Goal: Transaction & Acquisition: Purchase product/service

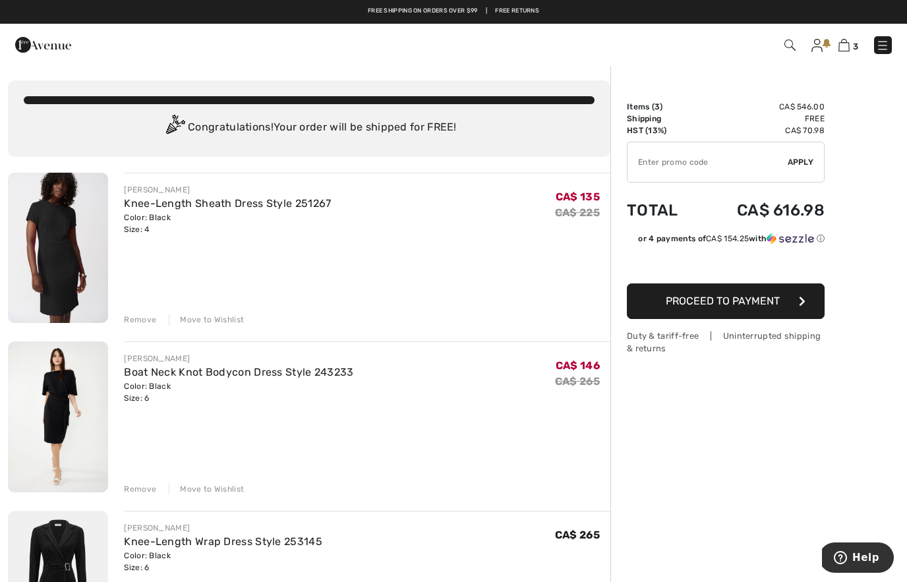
click at [820, 40] on img at bounding box center [817, 45] width 11 height 13
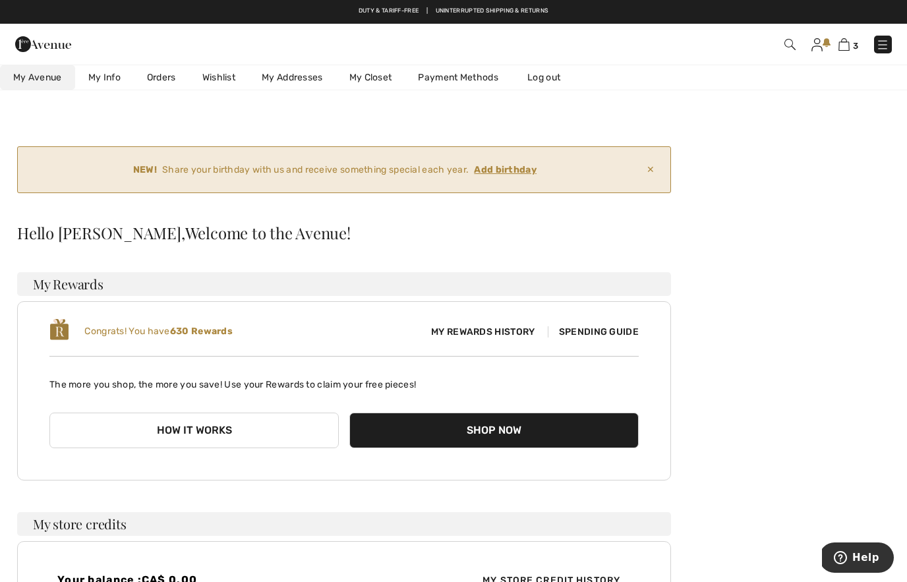
click at [845, 59] on div "3 Checkout Hi, Darline! 630 = Free Pants" at bounding box center [453, 44] width 907 height 41
click at [817, 48] on img at bounding box center [817, 44] width 11 height 13
click at [222, 76] on link "Wishlist" at bounding box center [218, 77] width 59 height 24
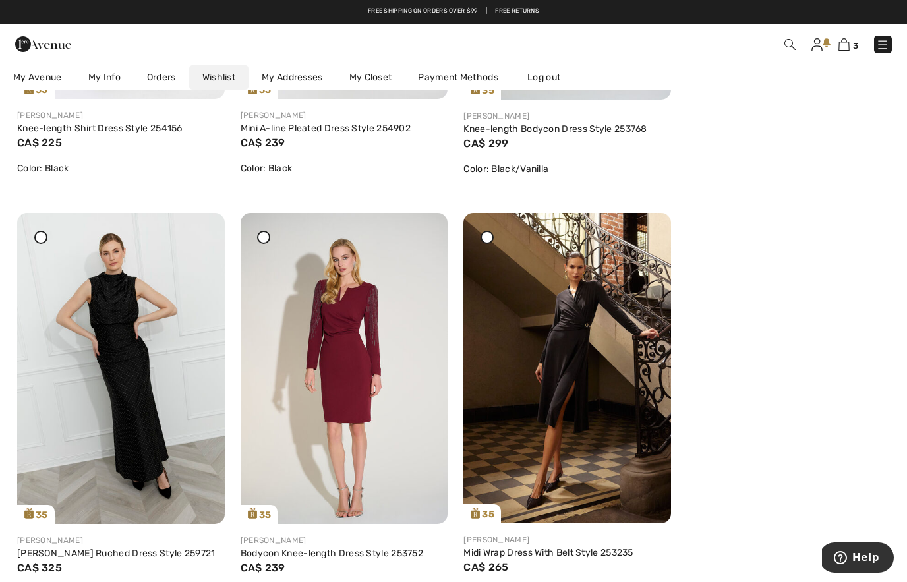
scroll to position [979, 0]
click at [205, 232] on div at bounding box center [199, 223] width 18 height 18
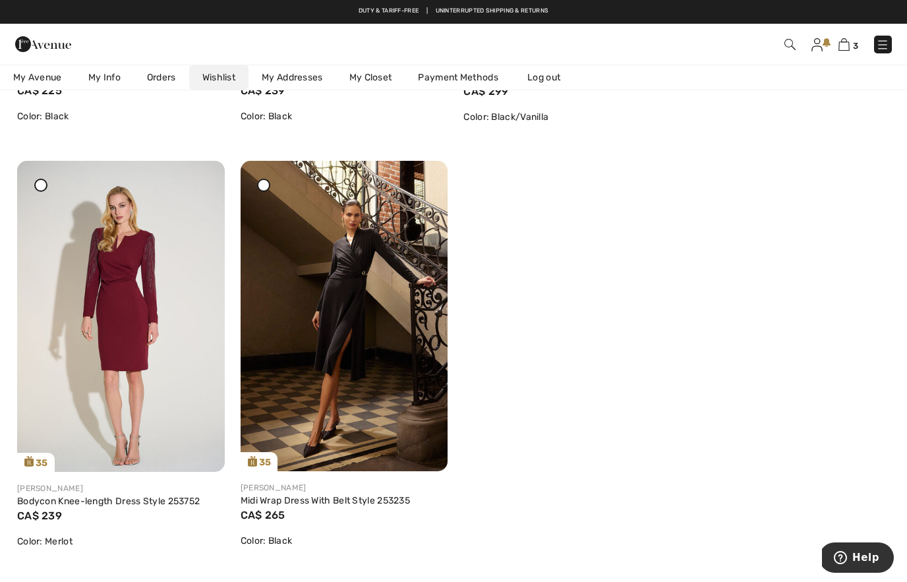
scroll to position [987, 0]
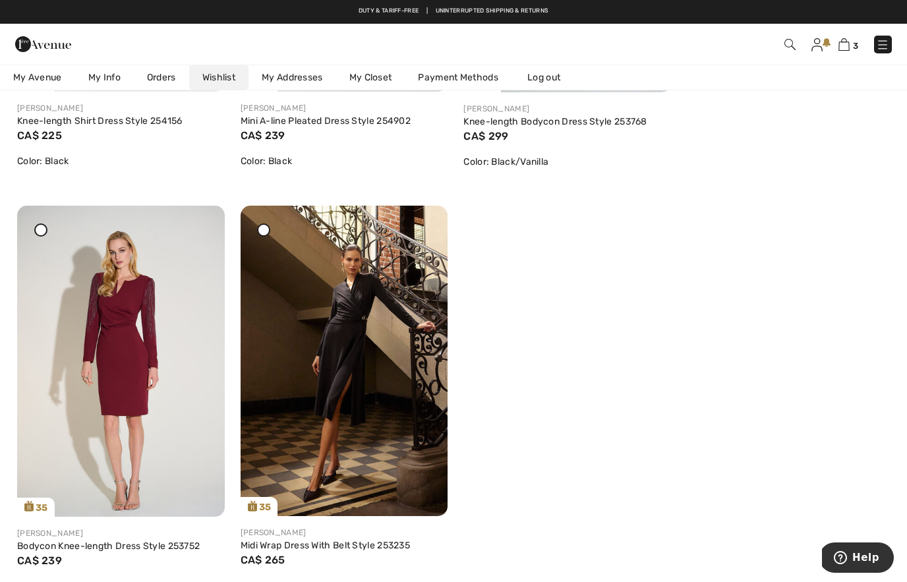
click at [203, 220] on icon at bounding box center [199, 214] width 8 height 9
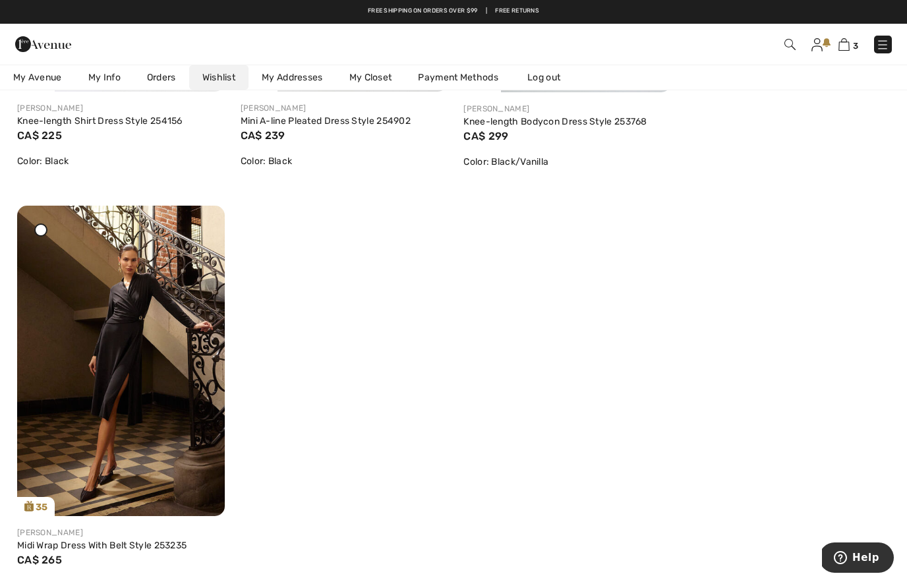
click at [174, 376] on img at bounding box center [121, 361] width 208 height 311
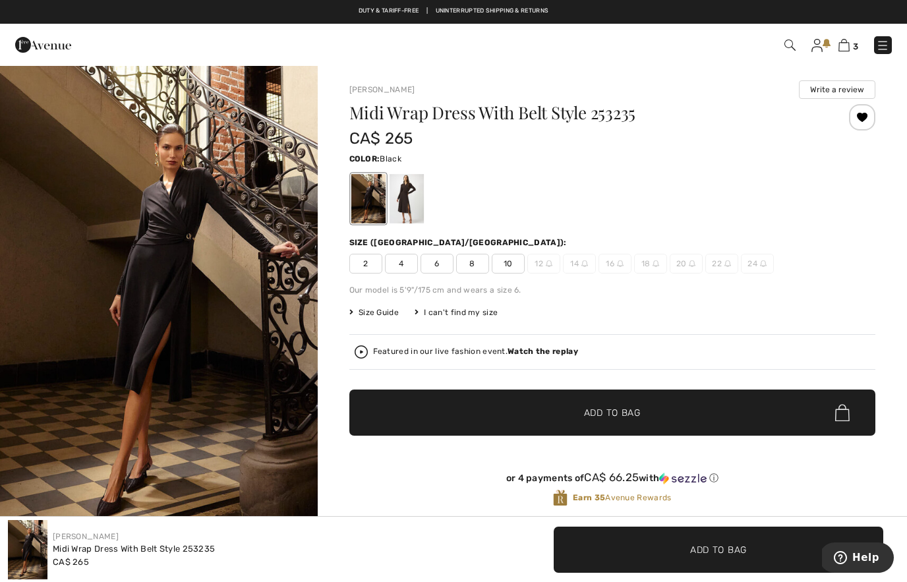
click at [404, 203] on div at bounding box center [406, 198] width 34 height 49
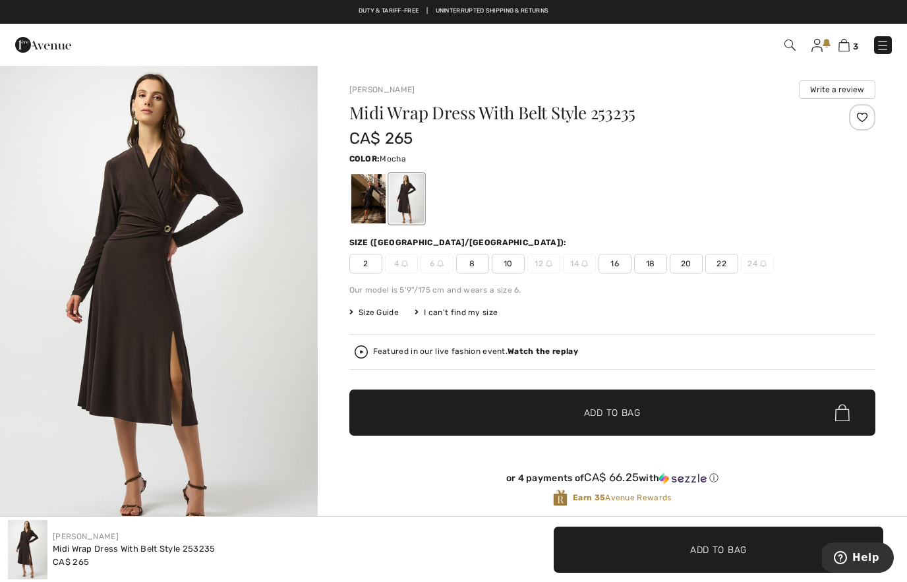
click at [850, 44] on img at bounding box center [844, 45] width 11 height 13
